Goal: Communication & Community: Answer question/provide support

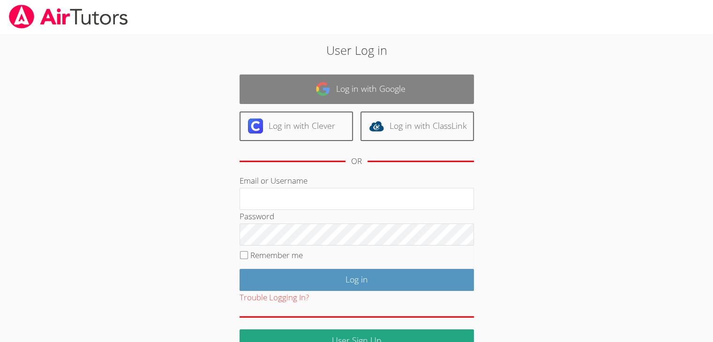
click at [362, 83] on link "Log in with Google" at bounding box center [357, 90] width 235 height 30
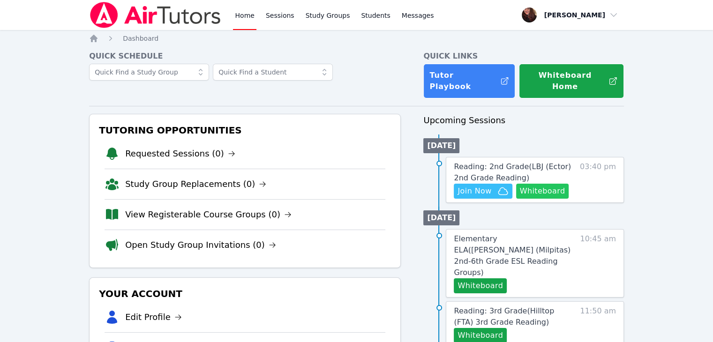
click at [545, 184] on button "Whiteboard" at bounding box center [542, 191] width 53 height 15
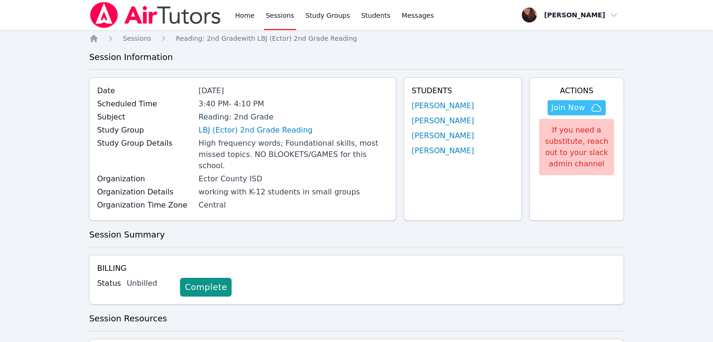
scroll to position [328, 0]
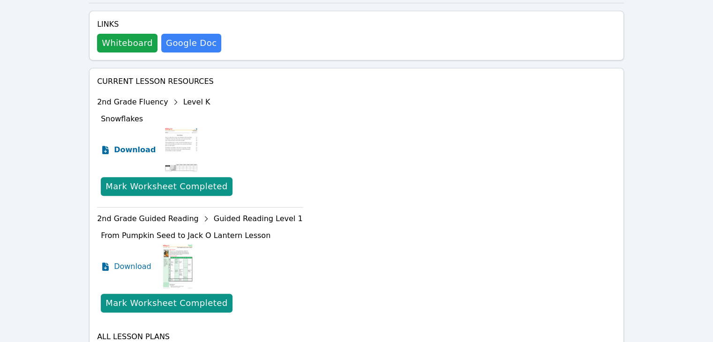
click at [126, 144] on span "Download" at bounding box center [135, 149] width 42 height 11
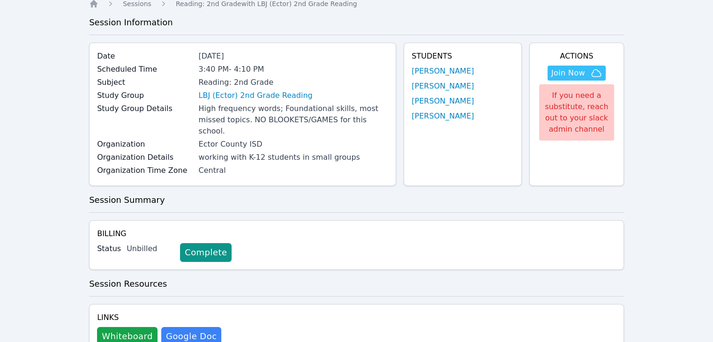
scroll to position [0, 0]
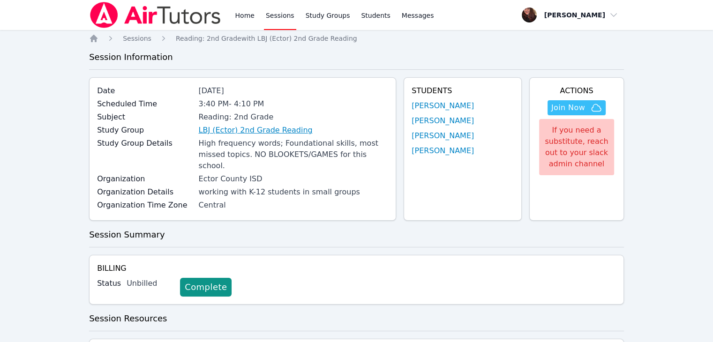
click at [263, 134] on link "LBJ (Ector) 2nd Grade Reading" at bounding box center [255, 130] width 114 height 11
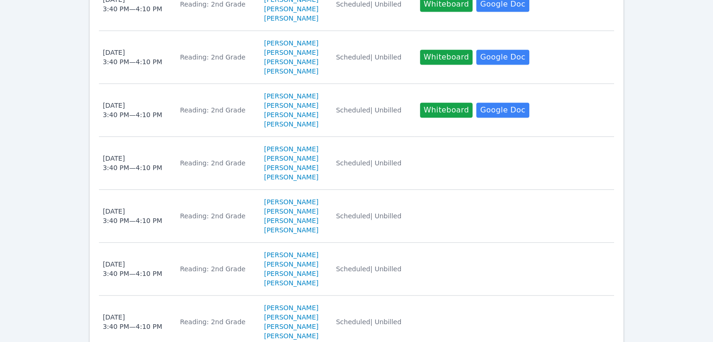
scroll to position [844, 0]
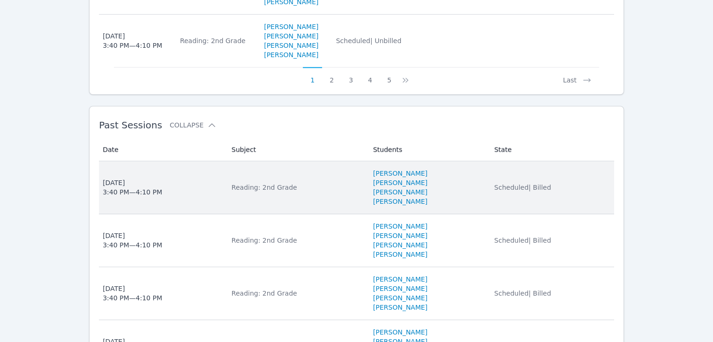
click at [447, 188] on li "SASHA SALAZAR" at bounding box center [428, 192] width 110 height 9
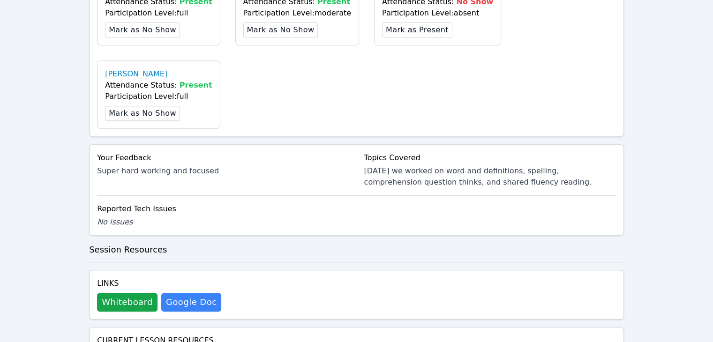
scroll to position [469, 0]
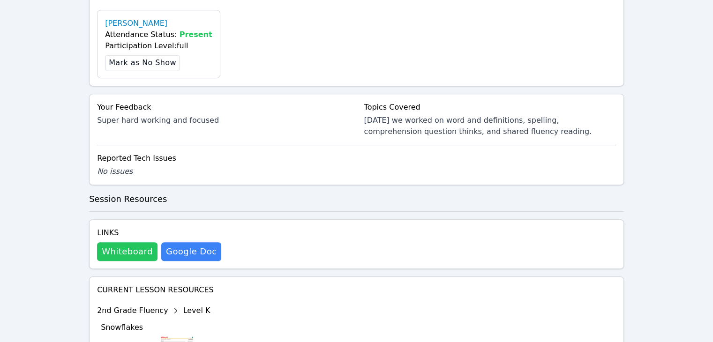
click at [111, 242] on button "Whiteboard" at bounding box center [127, 251] width 61 height 19
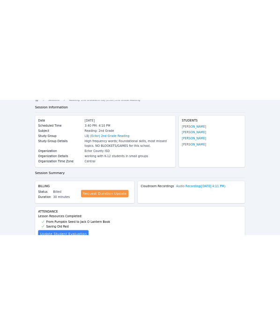
scroll to position [0, 0]
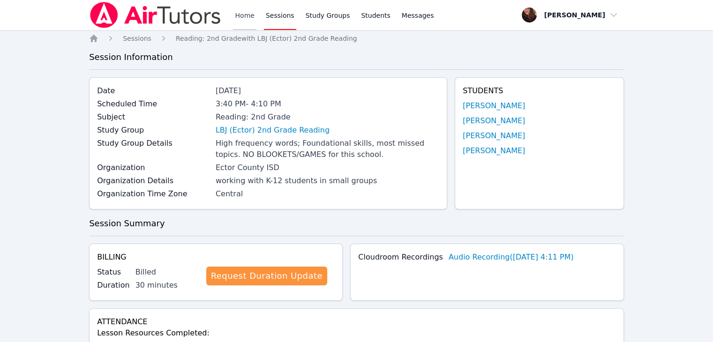
click at [251, 19] on link "Home" at bounding box center [244, 15] width 23 height 30
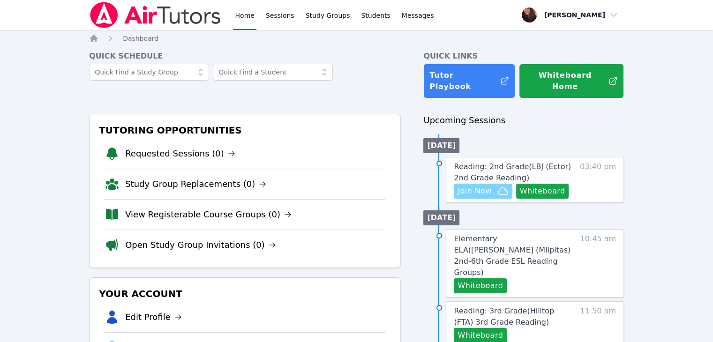
click at [475, 186] on span "Join Now" at bounding box center [475, 191] width 34 height 11
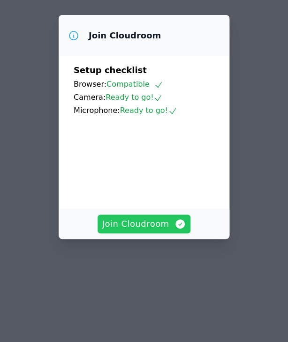
click at [152, 231] on span "Join Cloudroom" at bounding box center [144, 224] width 84 height 13
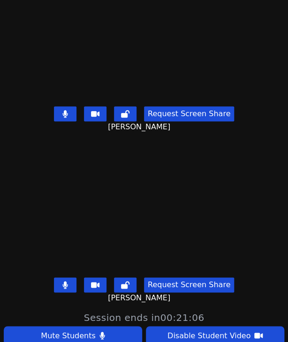
scroll to position [32, 0]
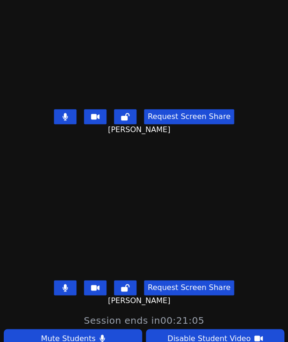
click at [64, 113] on icon at bounding box center [65, 117] width 6 height 8
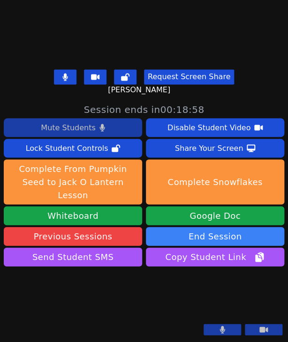
scroll to position [79, 0]
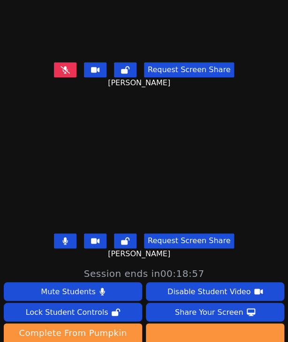
drag, startPoint x: 61, startPoint y: 238, endPoint x: 64, endPoint y: 213, distance: 25.5
click at [61, 238] on button at bounding box center [65, 241] width 23 height 15
click at [61, 66] on icon at bounding box center [65, 70] width 9 height 8
click at [58, 62] on button at bounding box center [65, 69] width 23 height 15
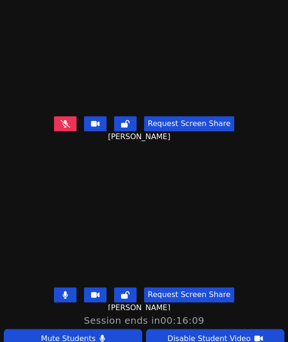
scroll to position [0, 0]
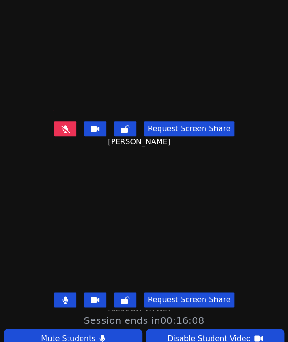
click at [68, 125] on button at bounding box center [65, 128] width 23 height 15
click at [70, 295] on button at bounding box center [65, 300] width 23 height 15
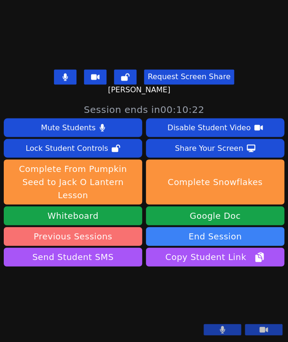
scroll to position [79, 0]
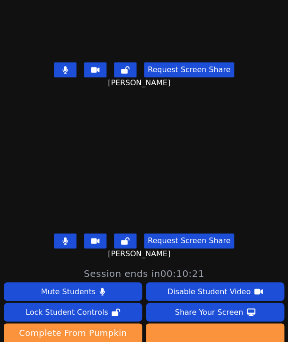
click at [66, 62] on button at bounding box center [65, 69] width 23 height 15
click at [57, 62] on button at bounding box center [65, 69] width 23 height 15
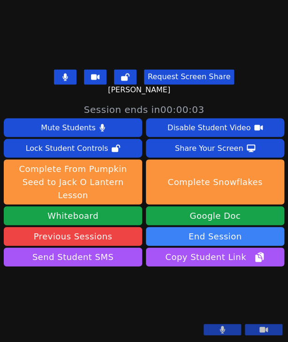
scroll to position [313, 0]
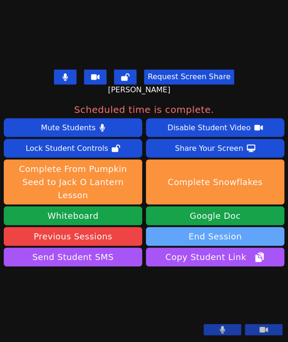
click at [227, 227] on button "End Session" at bounding box center [215, 236] width 138 height 19
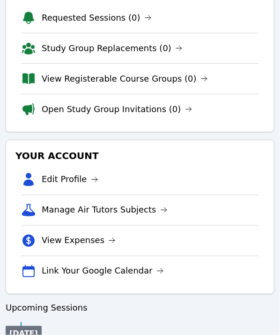
scroll to position [235, 0]
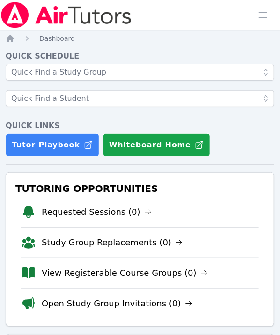
scroll to position [235, 0]
